Goal: Task Accomplishment & Management: Use online tool/utility

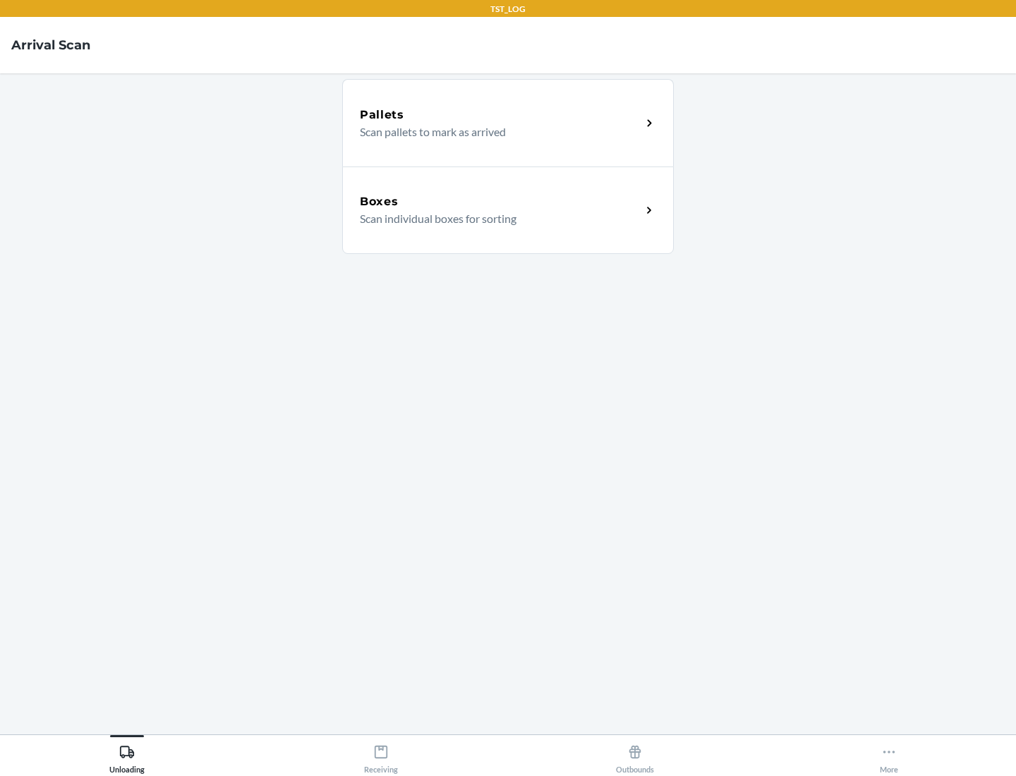
click at [500, 202] on div "Boxes" at bounding box center [500, 201] width 281 height 17
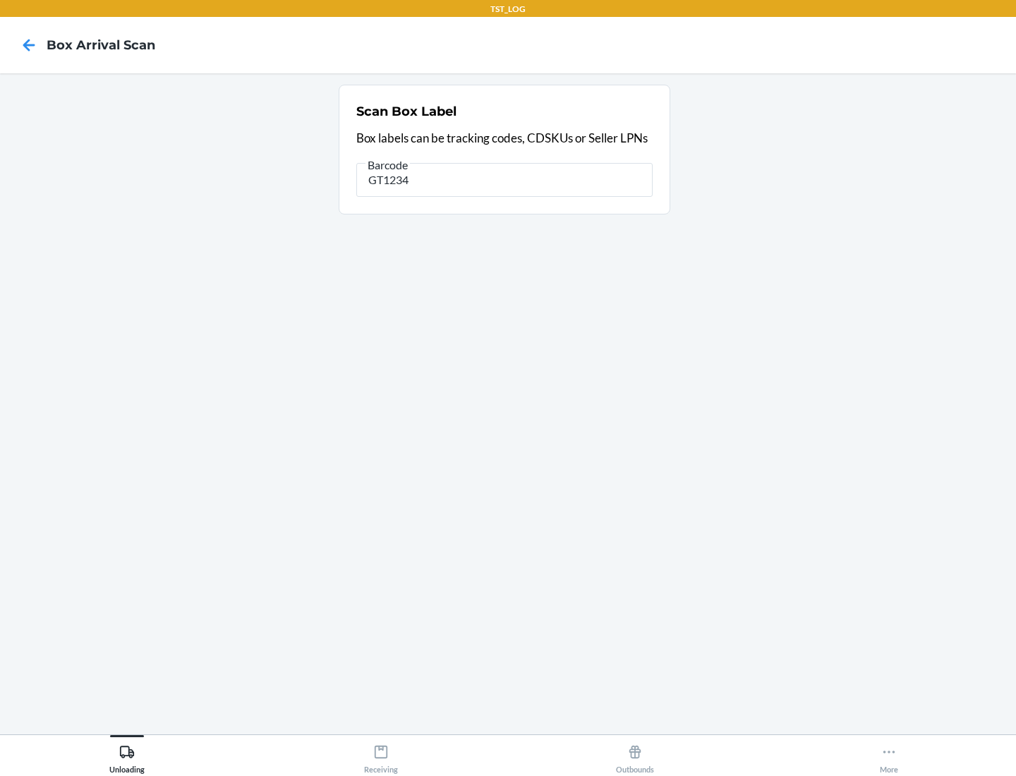
type input "GT1234"
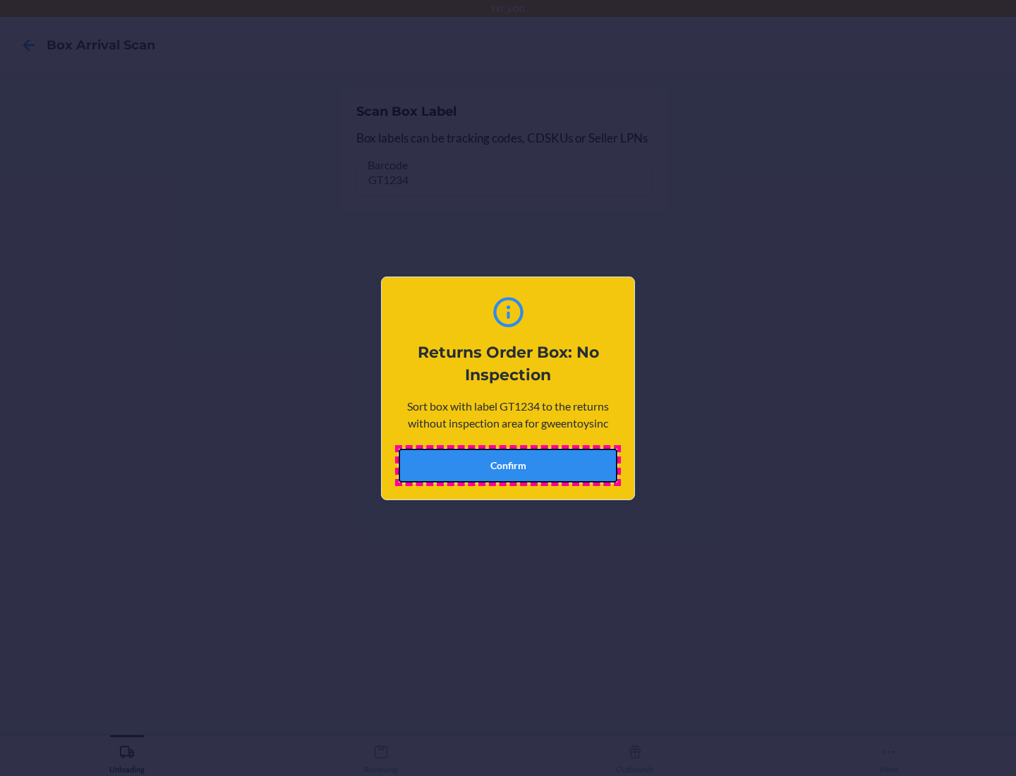
click at [508, 465] on button "Confirm" at bounding box center [507, 466] width 219 height 34
